Goal: Information Seeking & Learning: Learn about a topic

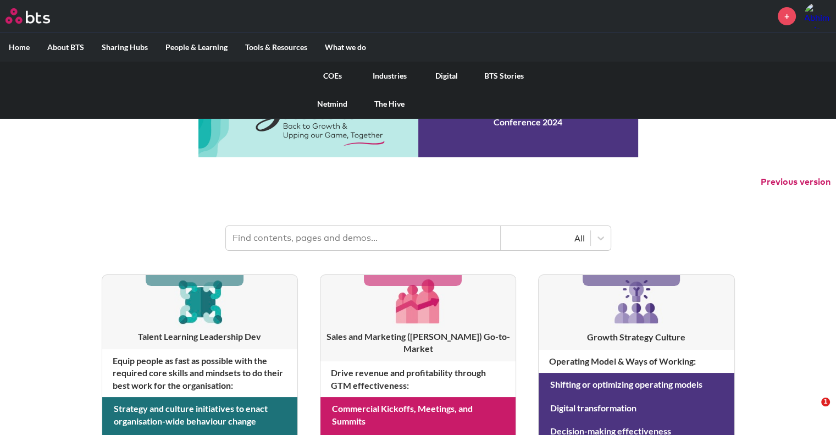
click at [445, 75] on link "Digital" at bounding box center [446, 76] width 57 height 29
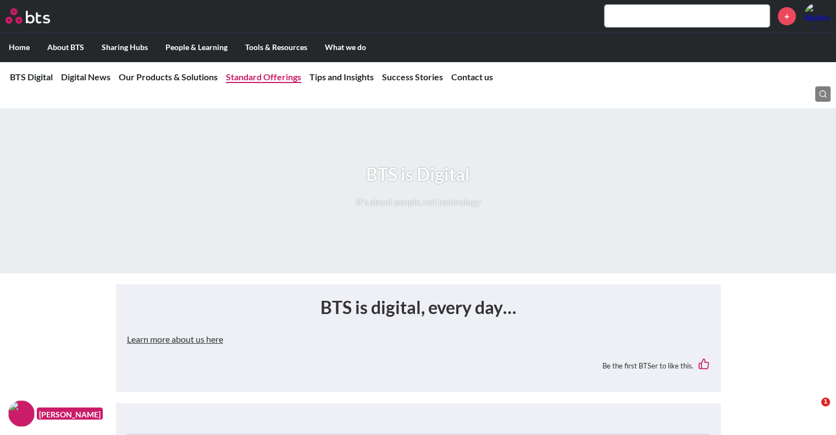
click at [266, 78] on link "Standard Offerings" at bounding box center [263, 76] width 75 height 10
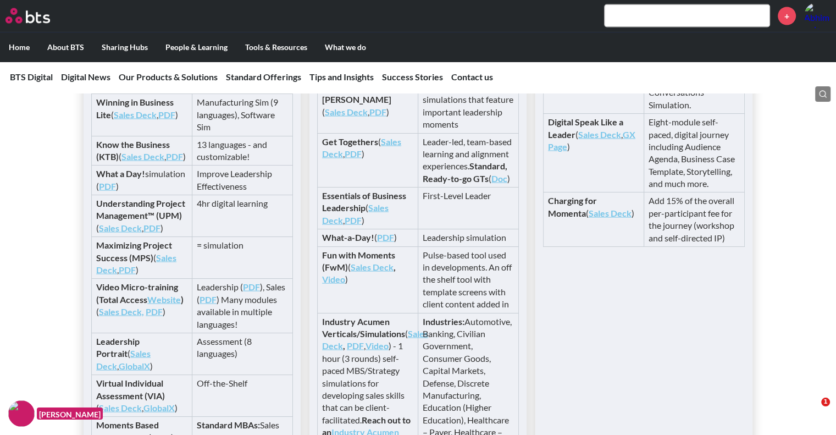
scroll to position [2310, 0]
click at [142, 162] on link "Sales Deck" at bounding box center [143, 156] width 43 height 10
click at [166, 162] on link "PDF" at bounding box center [174, 156] width 17 height 10
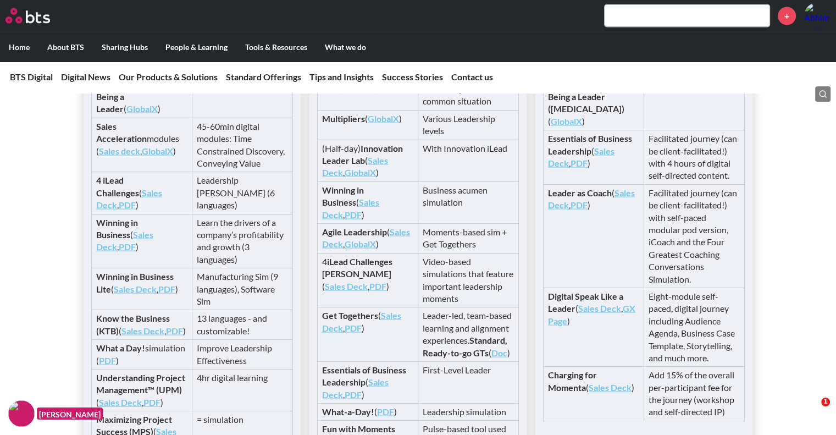
scroll to position [1870, 0]
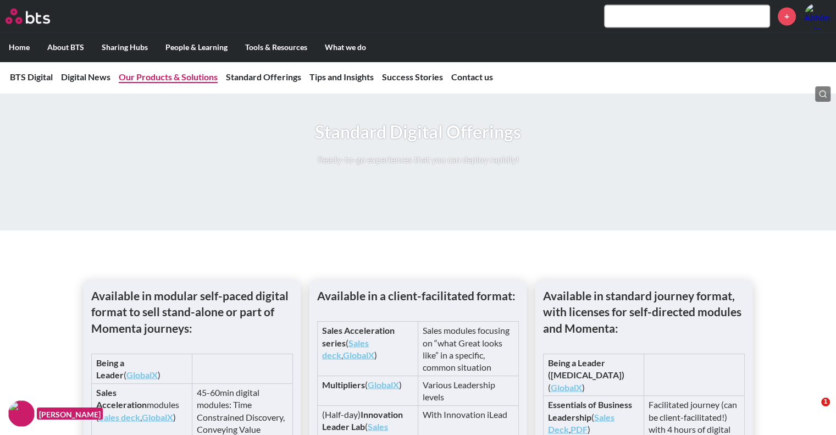
click at [179, 81] on link "Our Products & Solutions" at bounding box center [168, 76] width 99 height 10
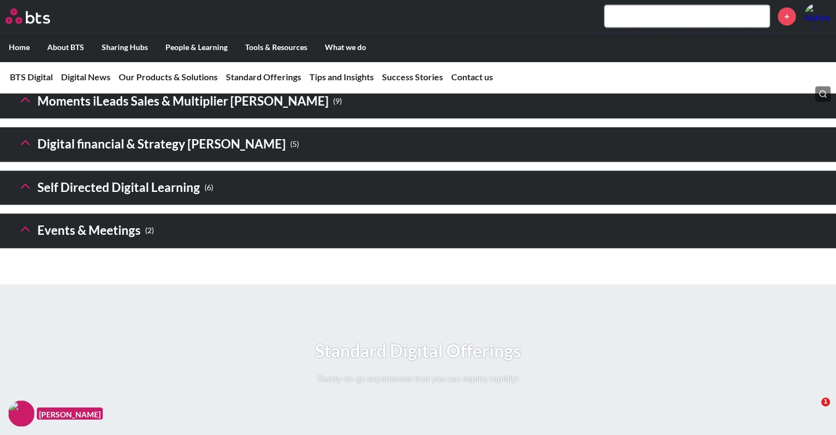
scroll to position [1646, 0]
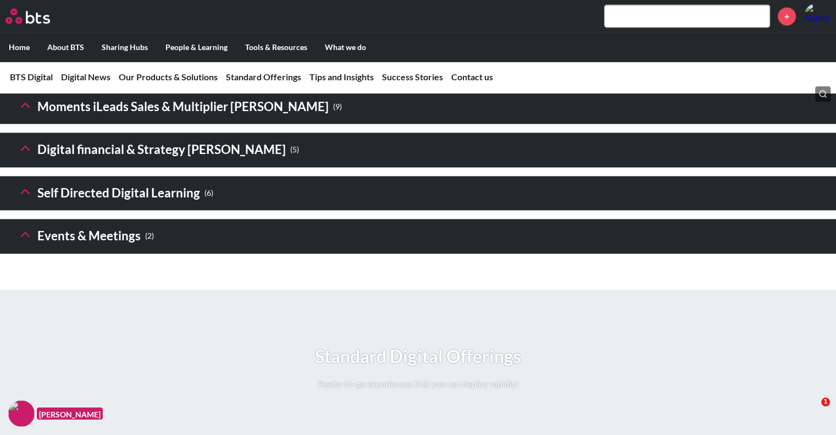
click at [231, 211] on header "Self Directed Digital Learning ( 6 )" at bounding box center [418, 193] width 836 height 35
click at [29, 199] on icon at bounding box center [25, 191] width 15 height 15
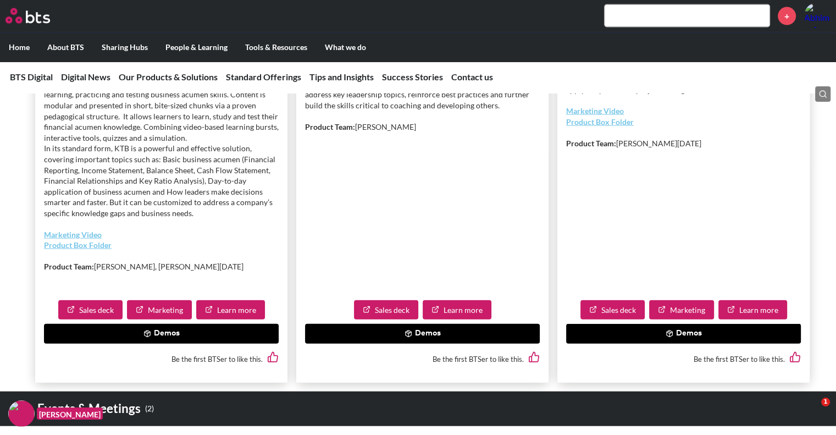
scroll to position [2360, 0]
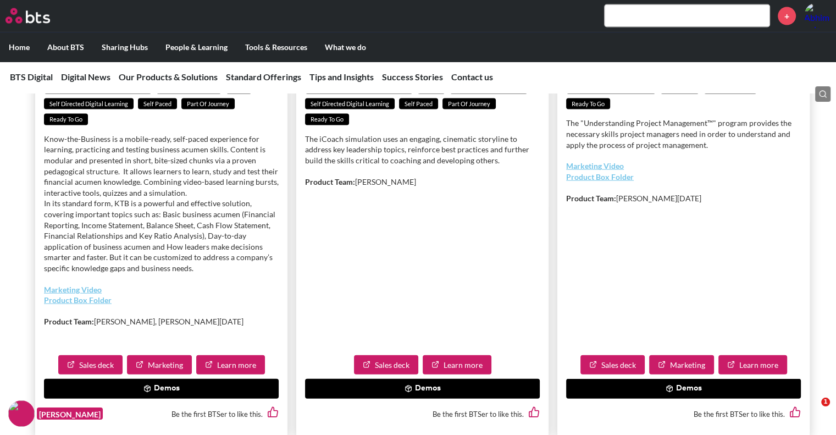
drag, startPoint x: 103, startPoint y: 203, endPoint x: 198, endPoint y: 251, distance: 105.7
click at [198, 251] on p "Know-the-Business is a mobile-ready, self-paced experience for learning, practi…" at bounding box center [161, 204] width 235 height 140
click at [115, 274] on p "Know-the-Business is a mobile-ready, self-paced experience for learning, practi…" at bounding box center [161, 204] width 235 height 140
drag, startPoint x: 48, startPoint y: 266, endPoint x: 180, endPoint y: 328, distance: 145.9
click at [180, 274] on p "Know-the-Business is a mobile-ready, self-paced experience for learning, practi…" at bounding box center [161, 204] width 235 height 140
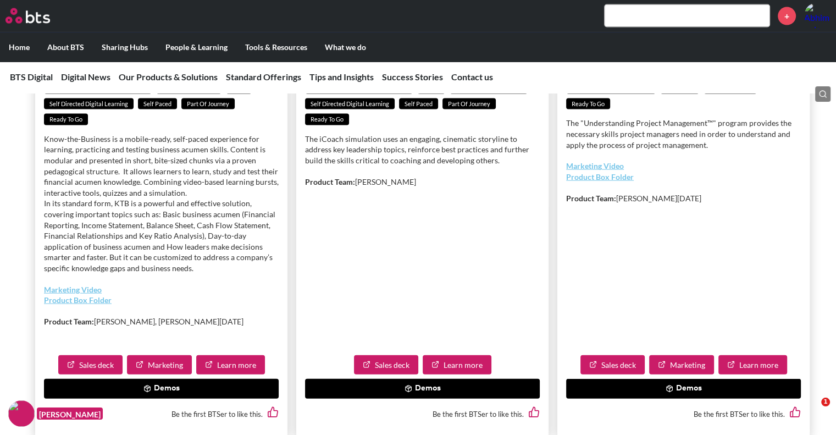
drag, startPoint x: 161, startPoint y: 284, endPoint x: 150, endPoint y: 275, distance: 14.5
click at [161, 274] on p "Know-the-Business is a mobile-ready, self-paced experience for learning, practi…" at bounding box center [161, 204] width 235 height 140
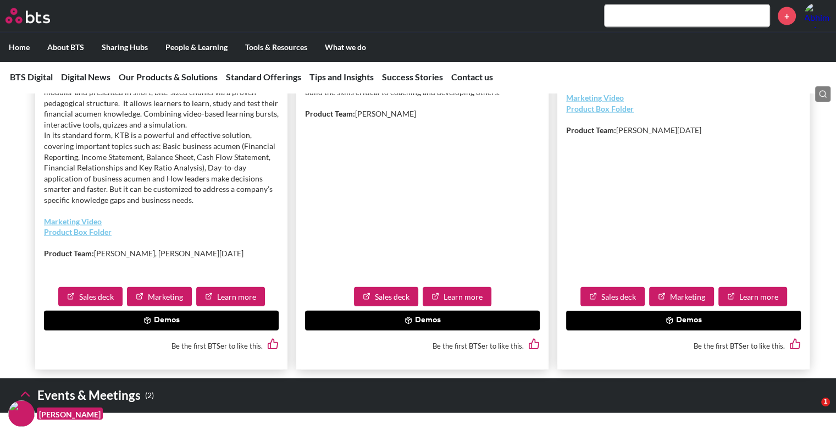
scroll to position [2525, 0]
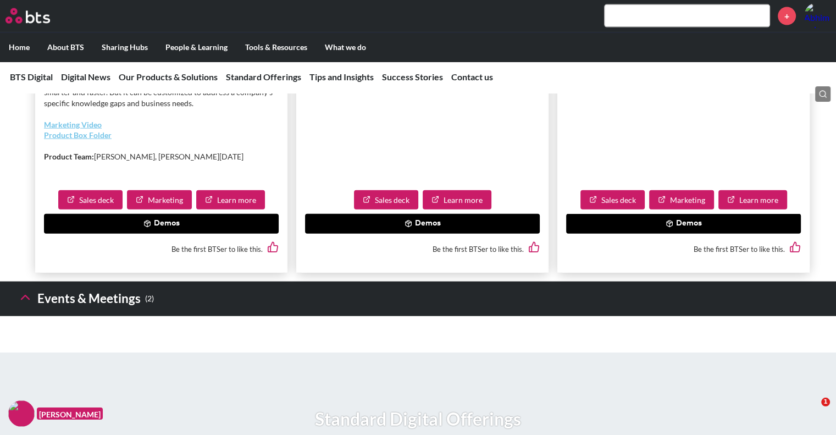
click at [249, 170] on div "Know-the-Business is a mobile-ready, self-paced experience for learning, practi…" at bounding box center [161, 71] width 235 height 204
click at [78, 129] on link "Marketing Video" at bounding box center [73, 124] width 58 height 9
click at [234, 210] on link "Learn more" at bounding box center [230, 200] width 69 height 20
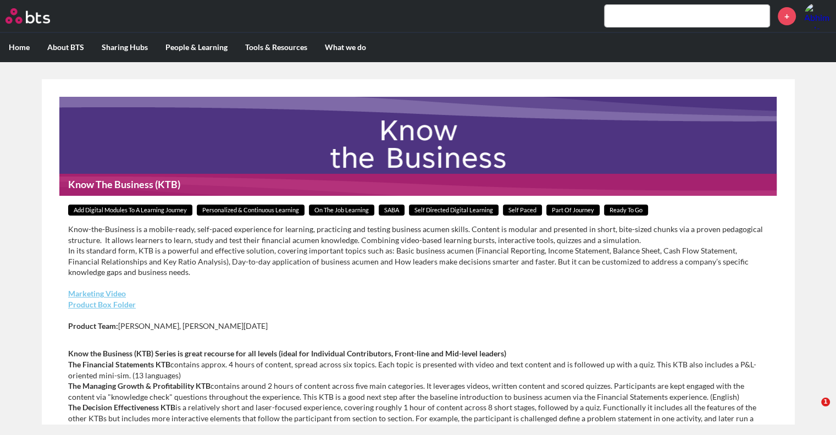
scroll to position [6, 0]
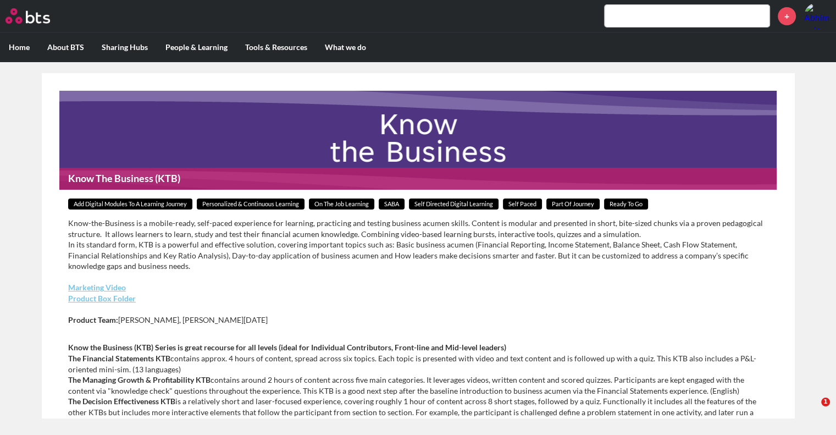
click at [306, 233] on p "Know-the-Business is a mobile-ready, self-paced experience for learning, practi…" at bounding box center [418, 245] width 700 height 54
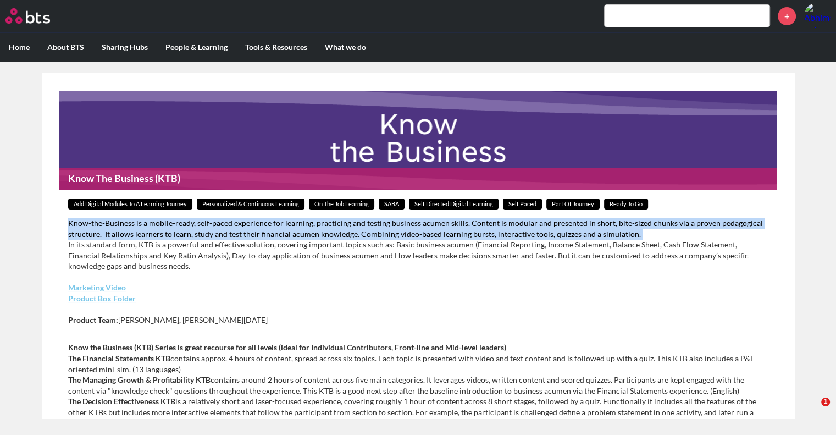
click at [306, 233] on p "Know-the-Business is a mobile-ready, self-paced experience for learning, practi…" at bounding box center [418, 245] width 700 height 54
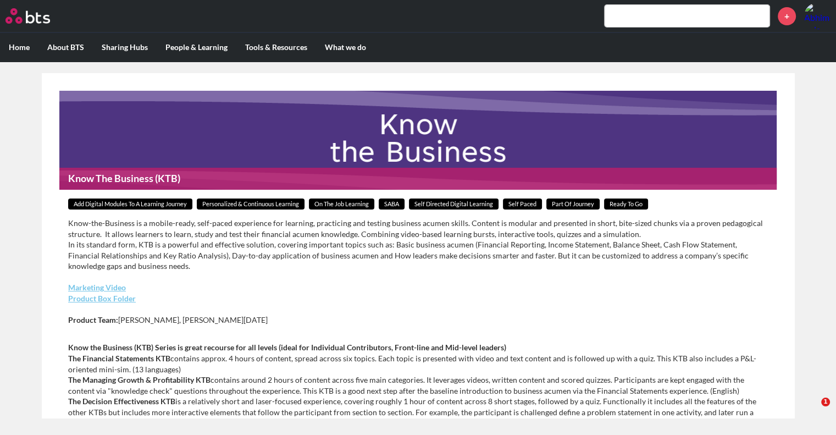
click at [315, 261] on p "Know-the-Business is a mobile-ready, self-paced experience for learning, practi…" at bounding box center [418, 245] width 700 height 54
click at [317, 252] on p "Know-the-Business is a mobile-ready, self-paced experience for learning, practi…" at bounding box center [418, 245] width 700 height 54
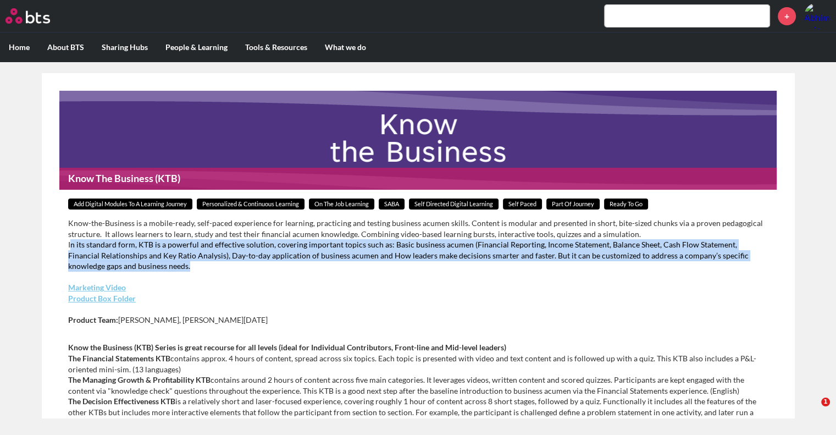
click at [317, 252] on p "Know-the-Business is a mobile-ready, self-paced experience for learning, practi…" at bounding box center [418, 245] width 700 height 54
